Goal: Navigation & Orientation: Find specific page/section

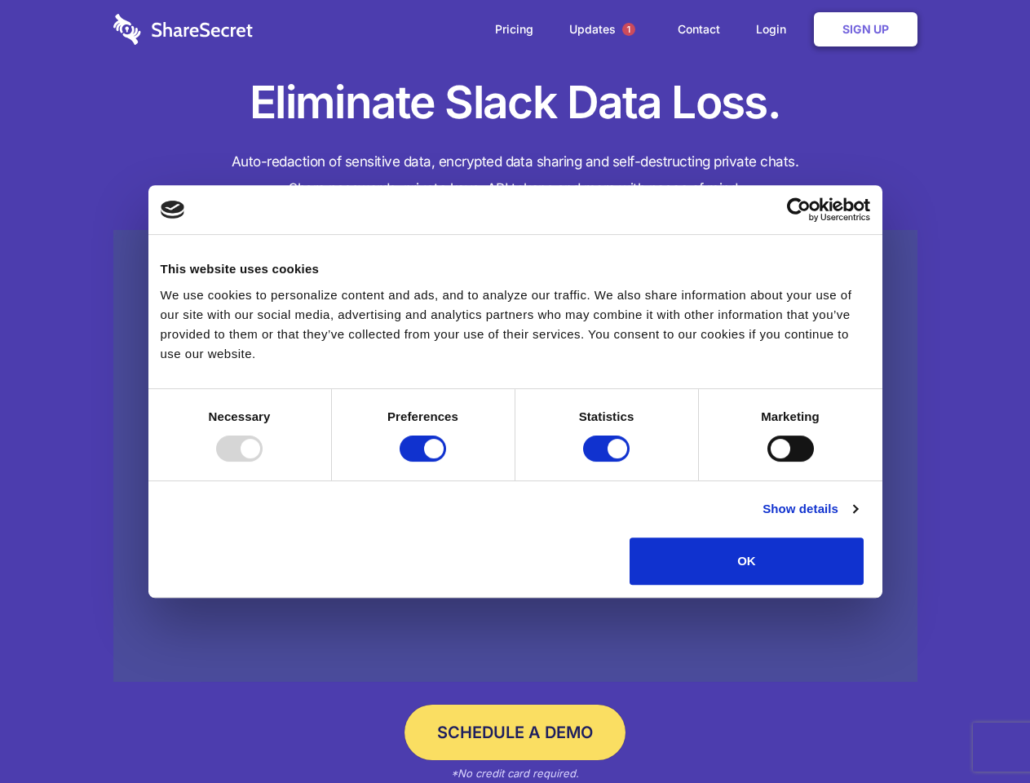
click at [263, 462] on div at bounding box center [239, 448] width 46 height 26
click at [446, 462] on input "Preferences" at bounding box center [423, 448] width 46 height 26
checkbox input "false"
click at [608, 462] on input "Statistics" at bounding box center [606, 448] width 46 height 26
checkbox input "false"
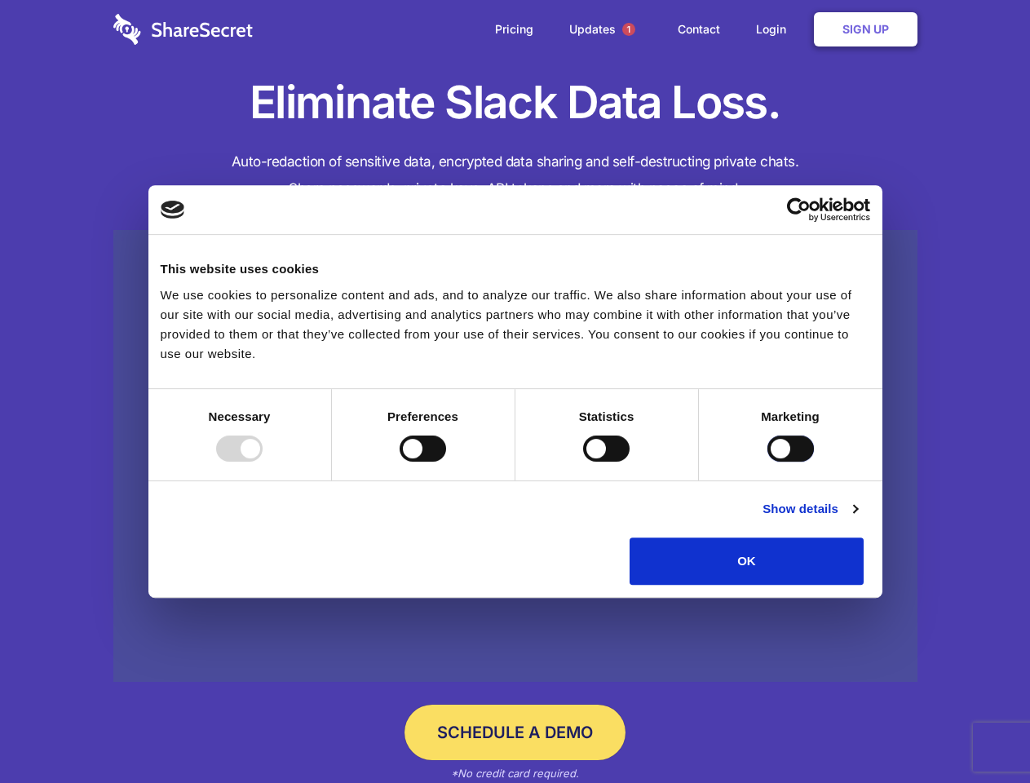
click at [767, 462] on input "Marketing" at bounding box center [790, 448] width 46 height 26
checkbox input "true"
click at [857, 519] on link "Show details" at bounding box center [809, 509] width 95 height 20
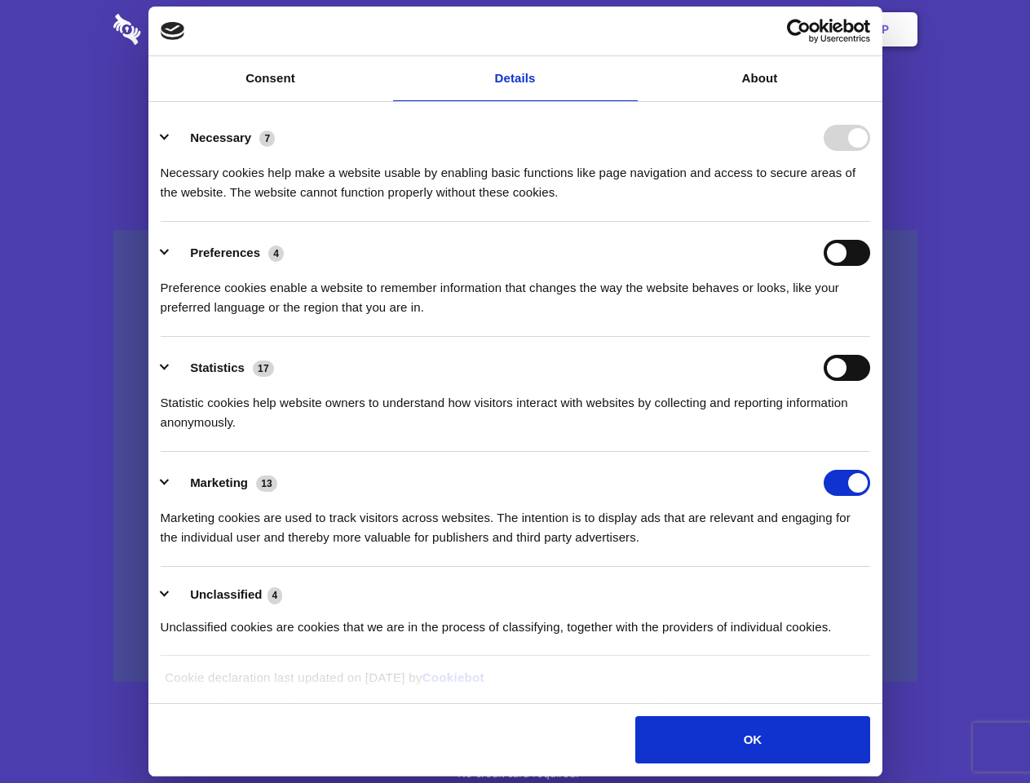
click at [870, 222] on li "Necessary 7 Necessary cookies help make a website usable by enabling basic func…" at bounding box center [515, 164] width 709 height 115
click at [628, 29] on span "1" at bounding box center [628, 29] width 13 height 13
